Goal: Information Seeking & Learning: Learn about a topic

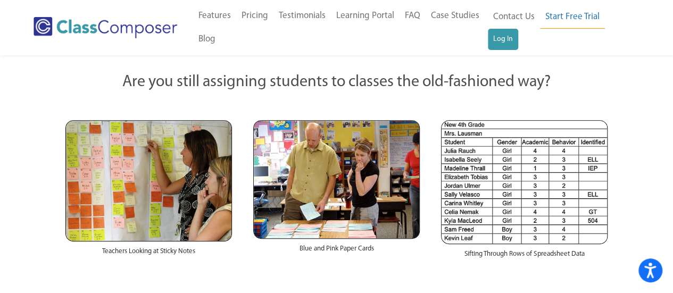
scroll to position [196, 0]
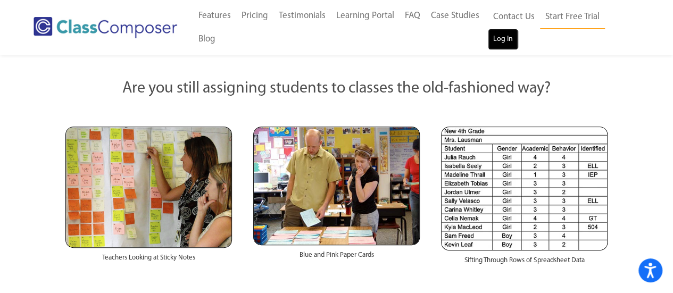
click at [507, 38] on link "Log In" at bounding box center [503, 39] width 30 height 21
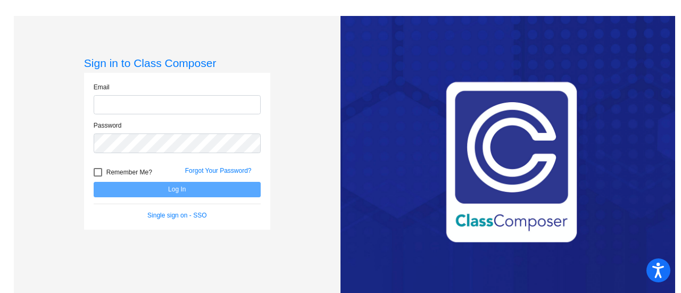
type input "[EMAIL_ADDRESS][PERSON_NAME][DOMAIN_NAME]"
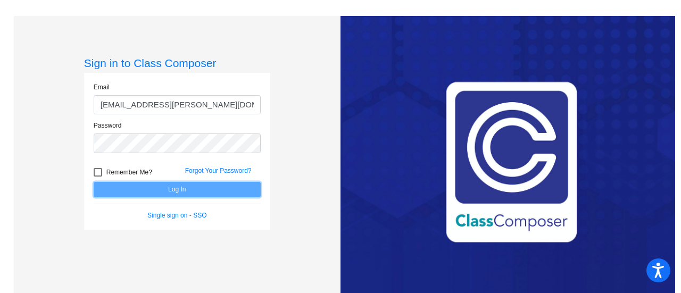
click at [137, 190] on button "Log In" at bounding box center [177, 189] width 167 height 15
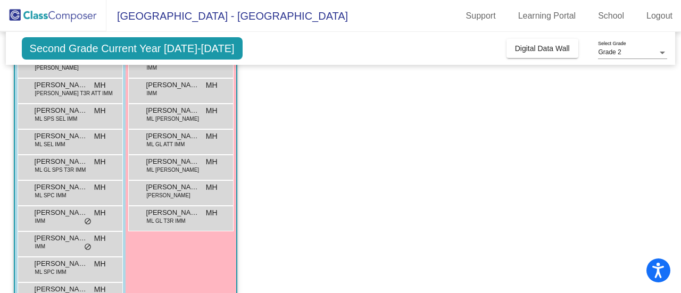
scroll to position [144, 0]
click at [162, 225] on div "[PERSON_NAME] GL T3R [PERSON_NAME] lock do_not_disturb_alt" at bounding box center [181, 217] width 102 height 22
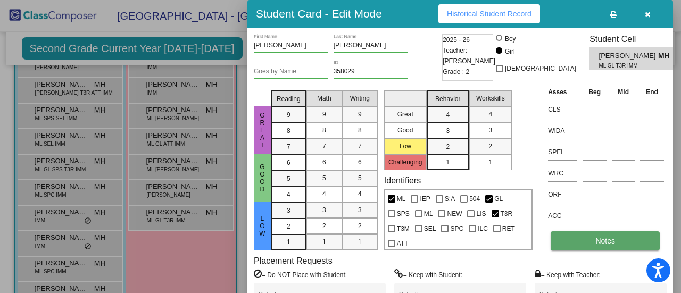
click at [634, 244] on button "Notes" at bounding box center [604, 240] width 109 height 19
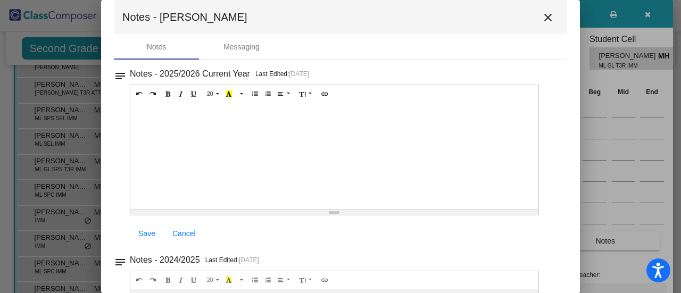
scroll to position [18, 0]
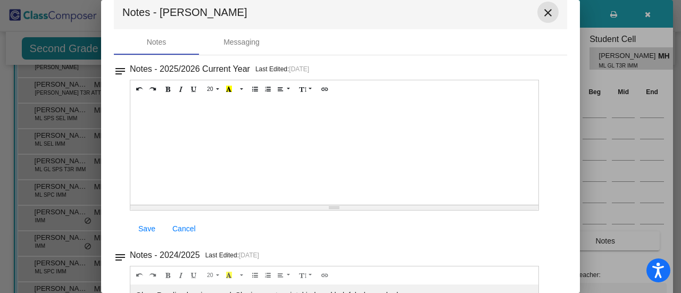
click at [546, 17] on mat-icon "close" at bounding box center [547, 12] width 13 height 13
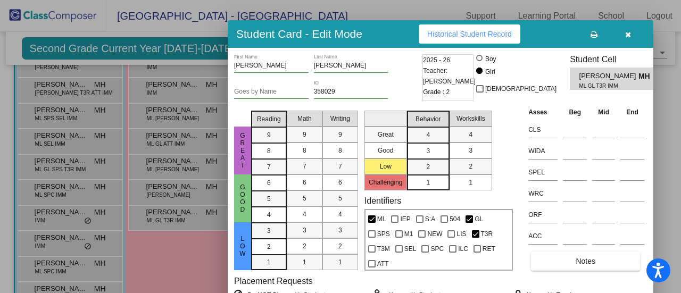
drag, startPoint x: 586, startPoint y: 9, endPoint x: 567, endPoint y: 29, distance: 28.2
click at [567, 29] on div "Student Card - Edit Mode Historical Student Record" at bounding box center [440, 34] width 425 height 28
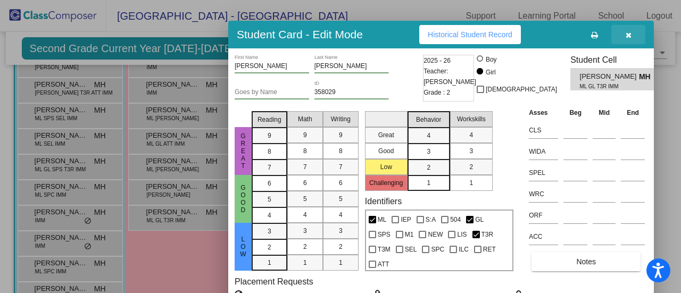
click at [630, 35] on icon "button" at bounding box center [628, 34] width 6 height 7
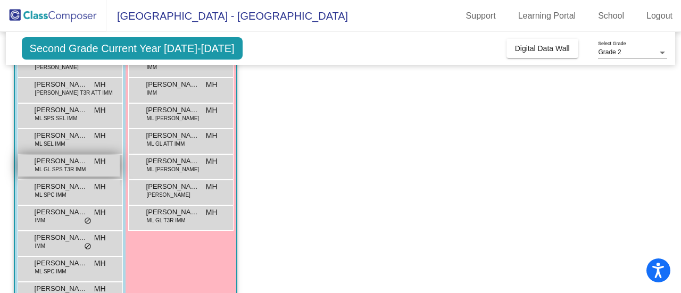
click at [38, 158] on span "[PERSON_NAME] [PERSON_NAME]" at bounding box center [61, 161] width 53 height 11
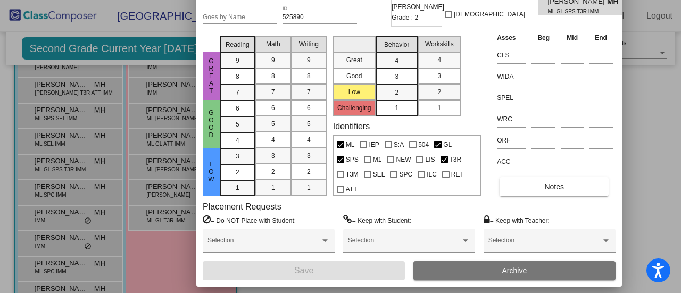
drag, startPoint x: 589, startPoint y: 11, endPoint x: 538, endPoint y: -43, distance: 74.5
click at [538, 0] on html "Accessibility Screen-Reader Guide, Feedback, and Issue Reporting | New window […" at bounding box center [340, 146] width 681 height 293
drag, startPoint x: 482, startPoint y: 54, endPoint x: 453, endPoint y: 221, distance: 169.5
click at [453, 221] on div "[PERSON_NAME] First Name [PERSON_NAME] Last Name Goes by Name 525890 ID 2025 - …" at bounding box center [409, 130] width 413 height 300
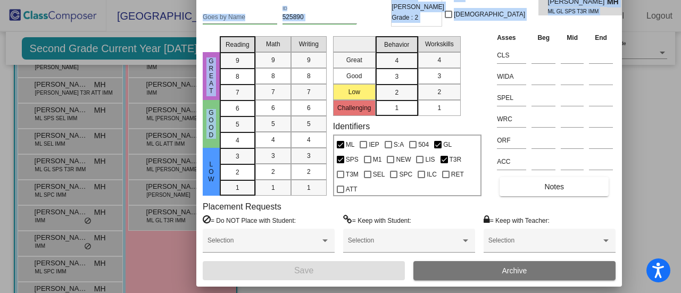
drag, startPoint x: 250, startPoint y: 2, endPoint x: 217, endPoint y: 127, distance: 129.2
click at [217, 127] on div "[PERSON_NAME] First Name [PERSON_NAME] Last Name Goes by Name 525890 ID 2025 - …" at bounding box center [409, 130] width 413 height 300
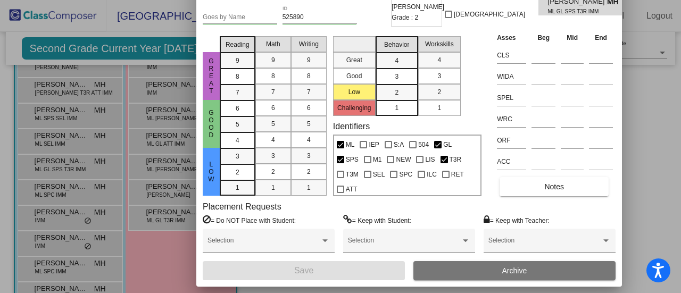
click at [650, 173] on div at bounding box center [340, 146] width 681 height 293
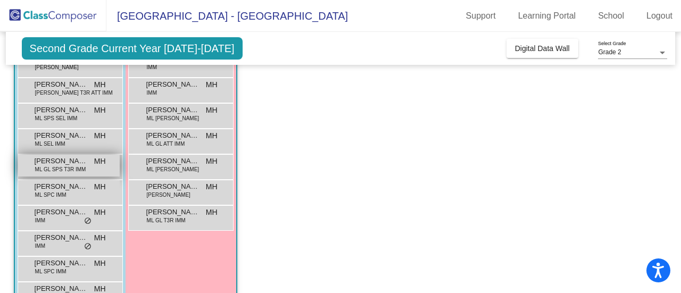
click at [64, 165] on span "ML GL SPS T3R IMM" at bounding box center [60, 169] width 51 height 8
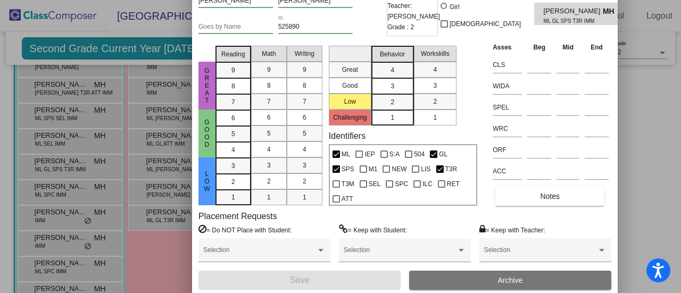
drag, startPoint x: 568, startPoint y: 5, endPoint x: 513, endPoint y: -40, distance: 71.1
click at [513, 0] on html "Accessibility Screen-Reader Guide, Feedback, and Issue Reporting | New window […" at bounding box center [340, 146] width 681 height 293
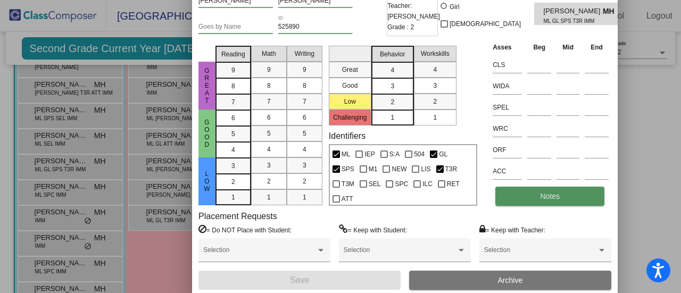
click at [553, 195] on span "Notes" at bounding box center [550, 196] width 20 height 9
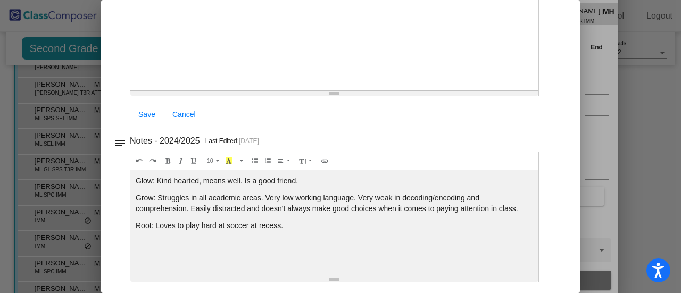
scroll to position [0, 0]
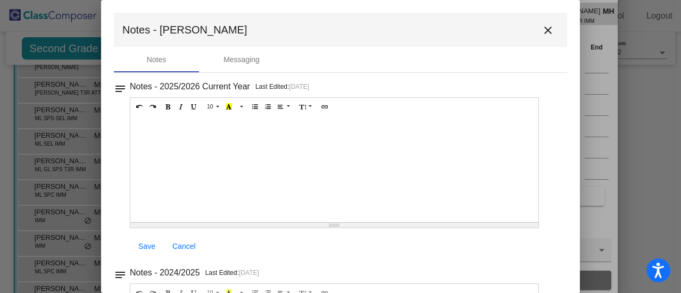
drag, startPoint x: 567, startPoint y: 109, endPoint x: 542, endPoint y: 12, distance: 100.3
click at [542, 12] on mat-dialog-container "Notes - [PERSON_NAME] close Notes Messaging notes Notes - 2025/2026 Current Yea…" at bounding box center [340, 146] width 479 height 293
click at [548, 32] on mat-icon "close" at bounding box center [547, 30] width 13 height 13
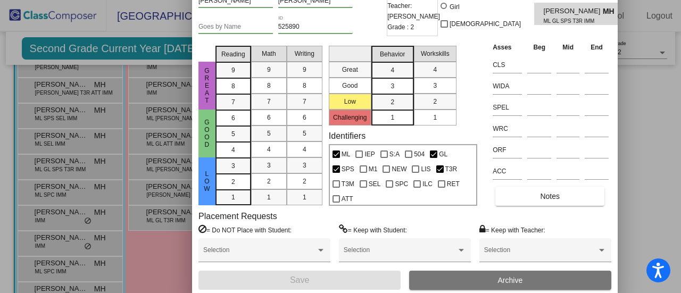
click at [622, 184] on div at bounding box center [340, 146] width 681 height 293
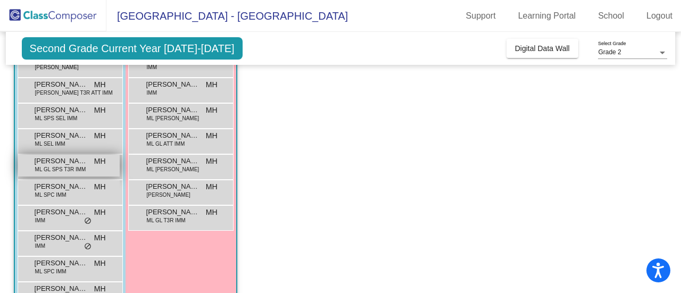
click at [55, 161] on span "[PERSON_NAME] [PERSON_NAME]" at bounding box center [61, 161] width 53 height 11
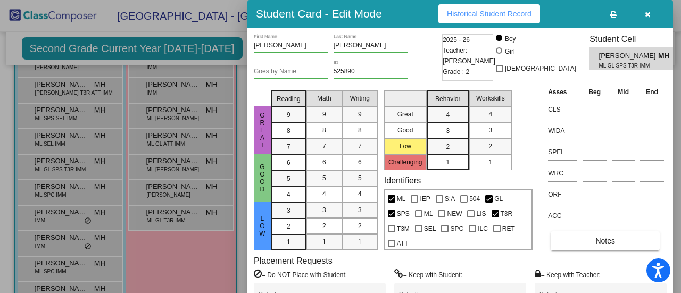
click at [58, 119] on div at bounding box center [340, 146] width 681 height 293
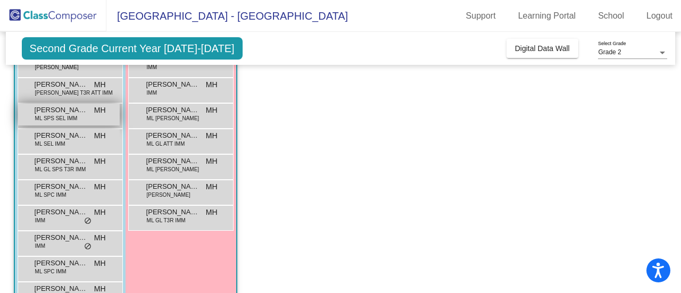
click at [57, 111] on span "[PERSON_NAME] [PERSON_NAME]" at bounding box center [61, 110] width 53 height 11
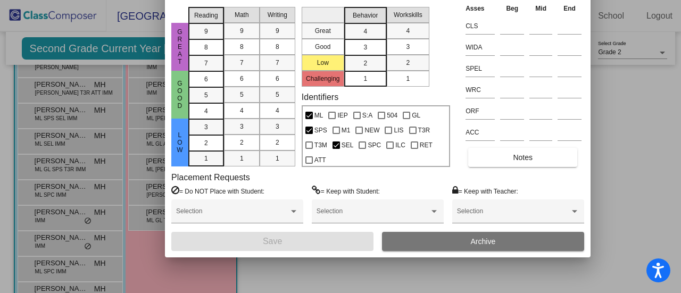
drag, startPoint x: 571, startPoint y: 20, endPoint x: 489, endPoint y: -64, distance: 117.3
click at [489, 0] on html "Accessibility Screen-Reader Guide, Feedback, and Issue Reporting | New window […" at bounding box center [340, 146] width 681 height 293
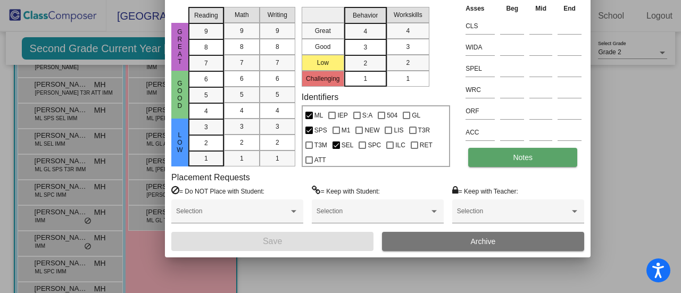
click at [505, 160] on button "Notes" at bounding box center [522, 157] width 109 height 19
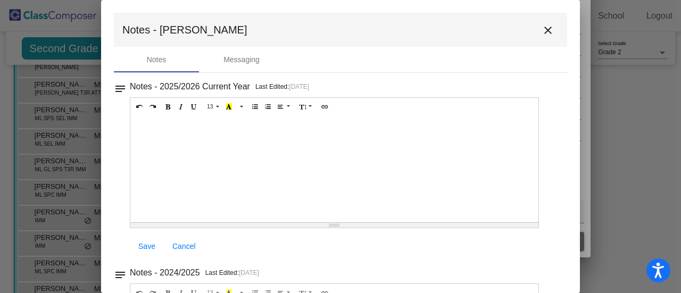
scroll to position [132, 0]
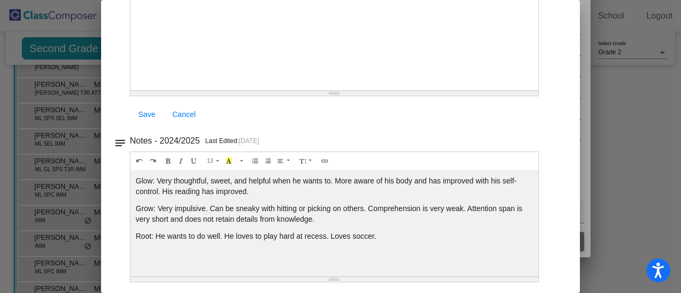
drag, startPoint x: 558, startPoint y: 117, endPoint x: 601, endPoint y: 148, distance: 52.9
drag, startPoint x: 601, startPoint y: 148, endPoint x: 635, endPoint y: 139, distance: 35.2
click at [635, 139] on div at bounding box center [340, 146] width 681 height 293
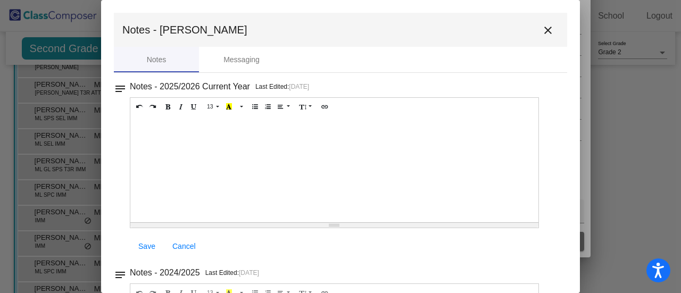
click at [543, 31] on mat-icon "close" at bounding box center [547, 30] width 13 height 13
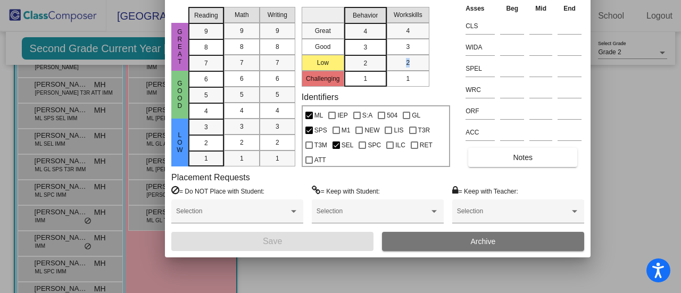
drag, startPoint x: 450, startPoint y: 51, endPoint x: 449, endPoint y: 65, distance: 14.4
click at [449, 65] on div "Great Good Low Reading 9 8 7 6 5 4 3 2 1 Math 9 8 7 6 5 4 3 2 1 Writing 9 8 7 6…" at bounding box center [377, 85] width 413 height 164
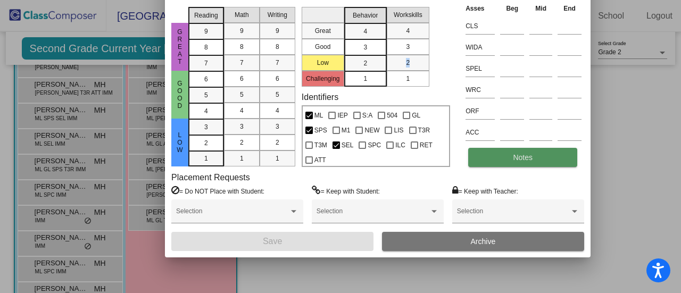
click at [527, 159] on span "Notes" at bounding box center [523, 157] width 20 height 9
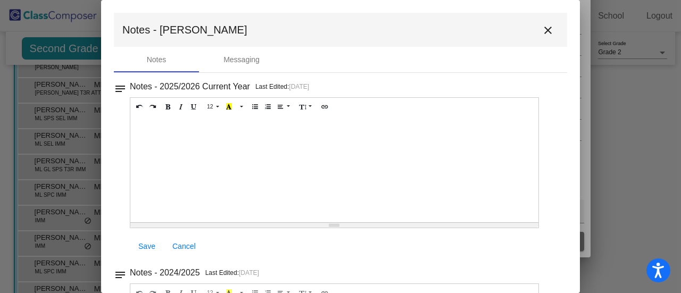
scroll to position [132, 0]
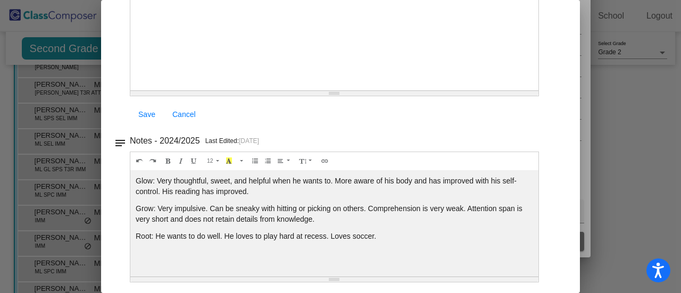
drag, startPoint x: 555, startPoint y: 139, endPoint x: 536, endPoint y: 318, distance: 179.6
click at [536, 292] on html "Accessibility Screen-Reader Guide, Feedback, and Issue Reporting | New window […" at bounding box center [340, 146] width 681 height 293
click at [624, 133] on div at bounding box center [340, 146] width 681 height 293
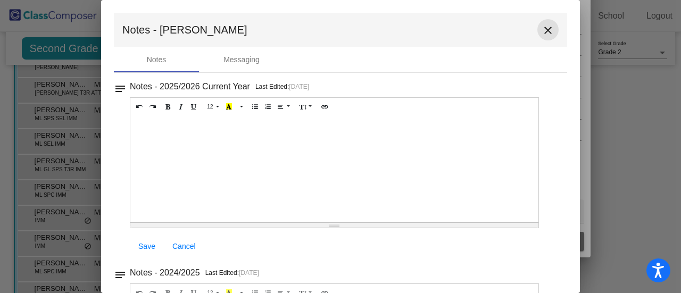
click at [541, 36] on mat-icon "close" at bounding box center [547, 30] width 13 height 13
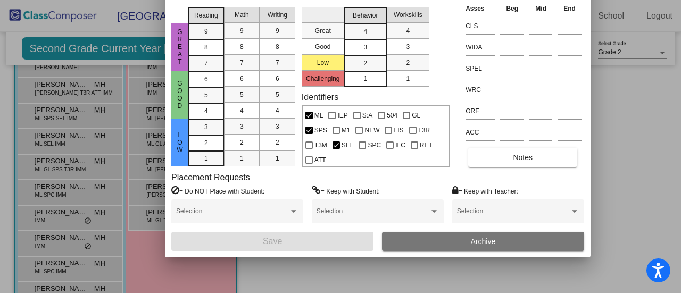
click at [151, 278] on div at bounding box center [340, 146] width 681 height 293
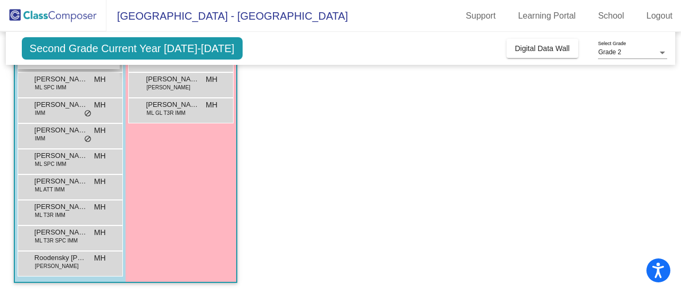
scroll to position [251, 0]
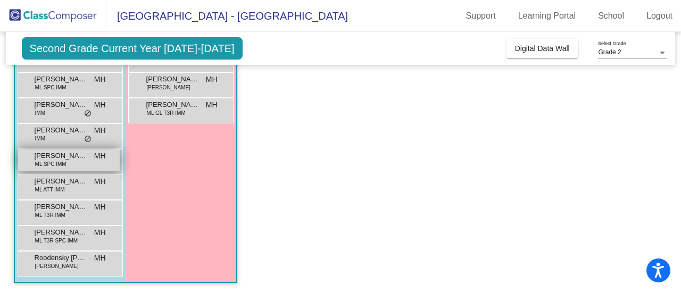
click at [57, 157] on span "[PERSON_NAME] [PERSON_NAME]" at bounding box center [61, 155] width 53 height 11
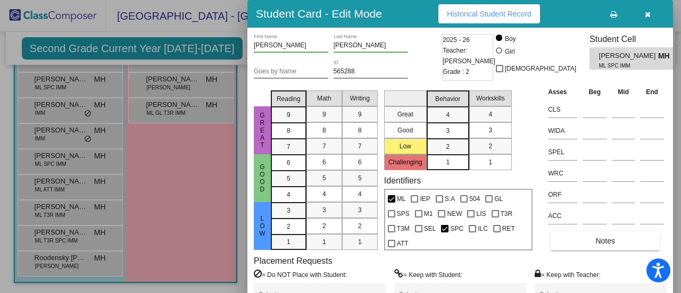
click at [189, 184] on div at bounding box center [340, 146] width 681 height 293
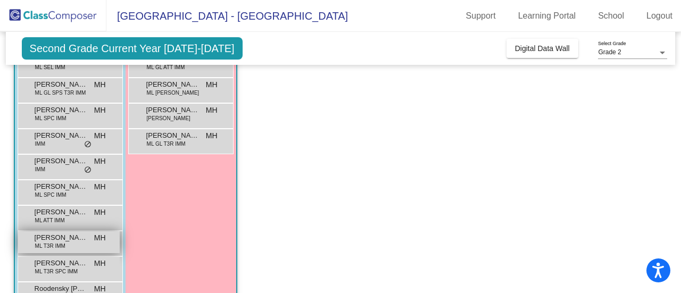
scroll to position [219, 0]
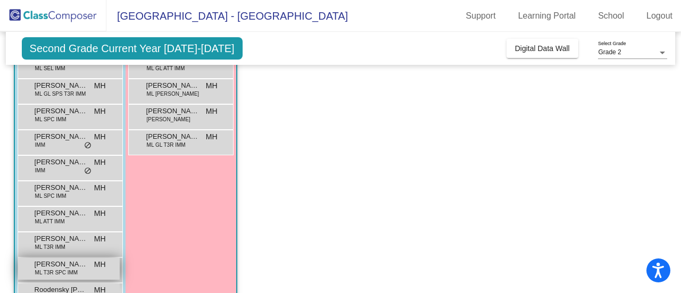
click at [77, 270] on span "ML T3R SPC IMM" at bounding box center [56, 273] width 43 height 8
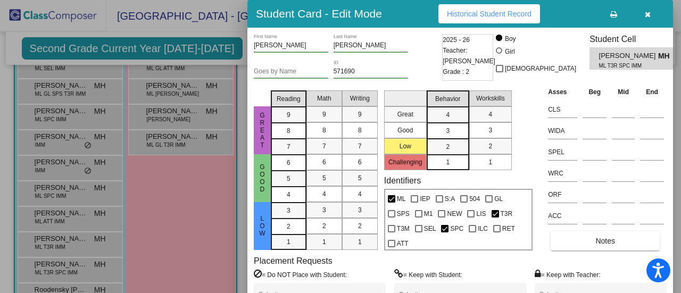
click at [182, 212] on div at bounding box center [340, 146] width 681 height 293
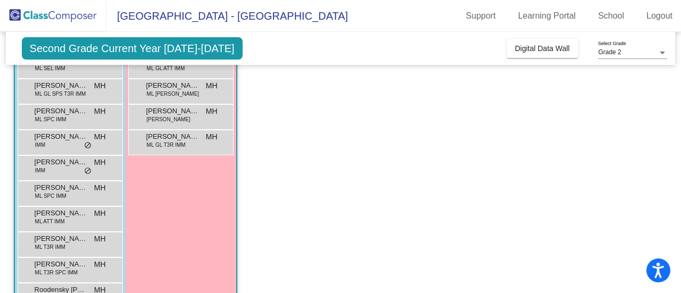
scroll to position [251, 0]
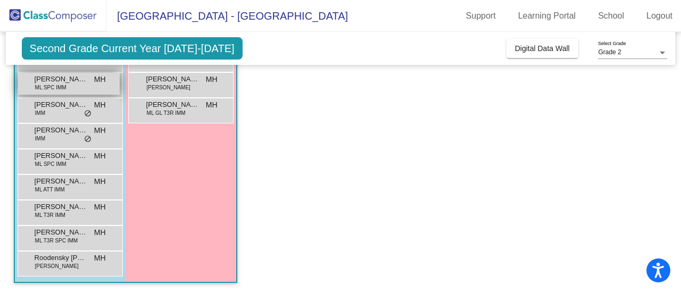
click at [80, 83] on span "[PERSON_NAME]" at bounding box center [61, 79] width 53 height 11
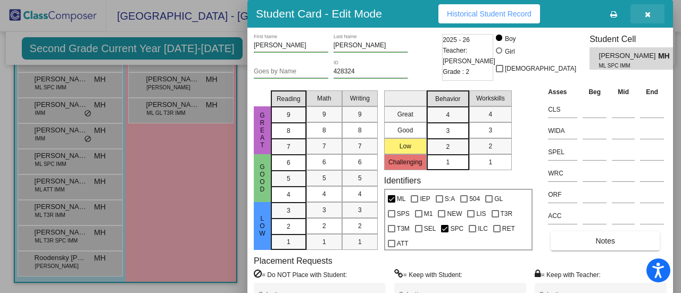
click at [645, 19] on button "button" at bounding box center [647, 13] width 34 height 19
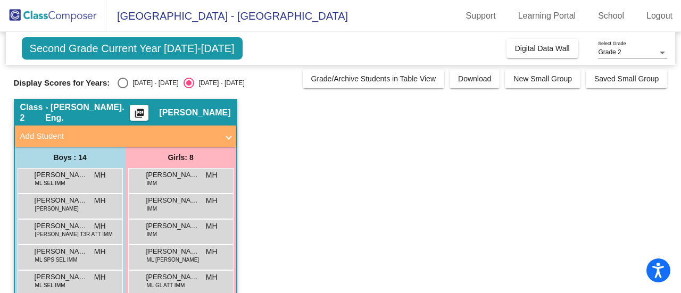
scroll to position [0, 0]
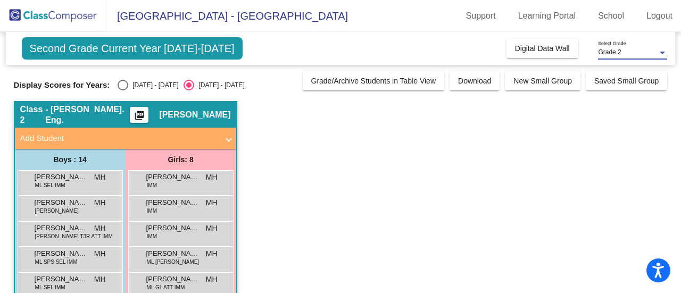
click at [626, 55] on div "Grade 2" at bounding box center [628, 52] width 60 height 7
click at [590, 167] on div at bounding box center [340, 146] width 681 height 293
click at [124, 86] on div "Select an option" at bounding box center [123, 85] width 11 height 11
click at [123, 90] on input "[DATE] - [DATE]" at bounding box center [122, 90] width 1 height 1
radio input "true"
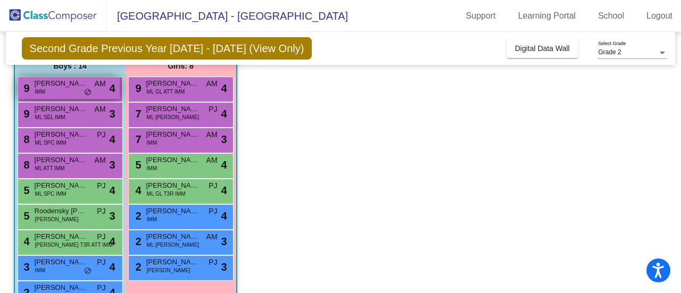
scroll to position [93, 0]
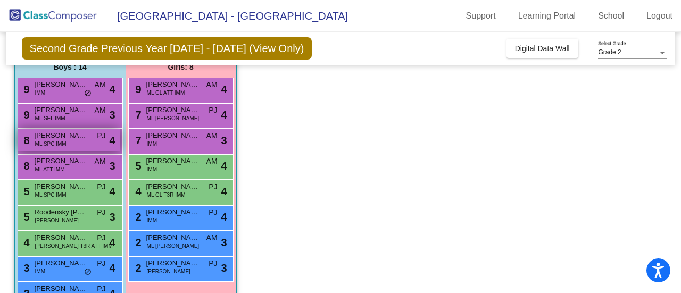
click at [78, 138] on span "[PERSON_NAME]" at bounding box center [61, 135] width 53 height 11
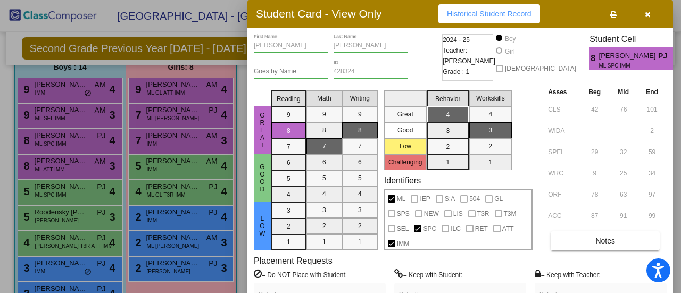
click at [160, 292] on div at bounding box center [340, 146] width 681 height 293
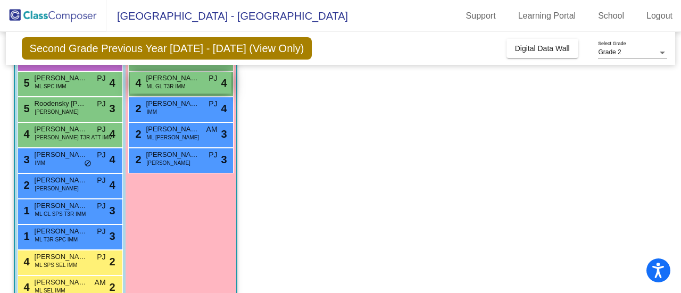
scroll to position [251, 0]
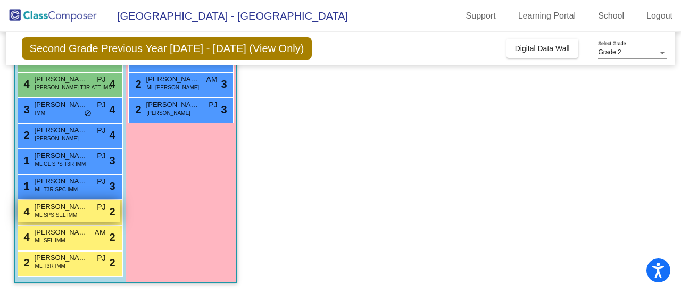
click at [70, 207] on span "[PERSON_NAME] [PERSON_NAME]" at bounding box center [61, 207] width 53 height 11
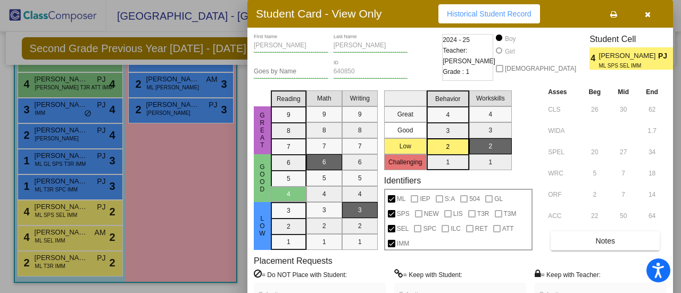
click at [46, 214] on div at bounding box center [340, 146] width 681 height 293
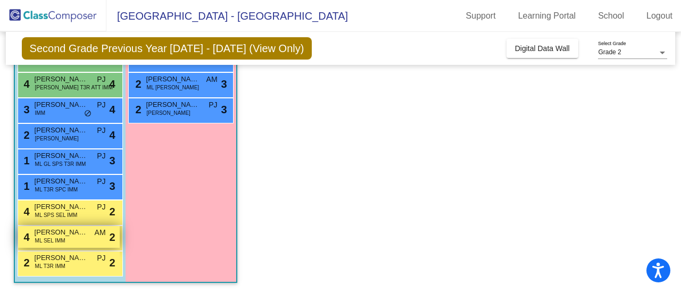
click at [54, 229] on span "[PERSON_NAME] [PERSON_NAME]" at bounding box center [61, 232] width 53 height 11
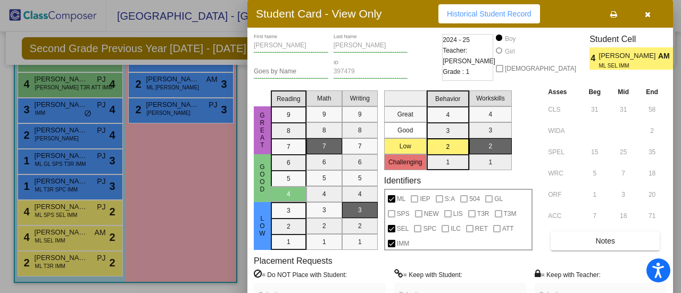
click at [194, 206] on div at bounding box center [340, 146] width 681 height 293
